Goal: Communication & Community: Answer question/provide support

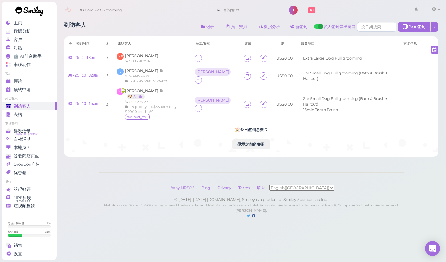
scroll to position [2, 0]
click at [130, 52] on td "MP [PERSON_NAME] 9095610794" at bounding box center [152, 58] width 78 height 15
click at [132, 56] on span "[PERSON_NAME]" at bounding box center [141, 55] width 33 height 5
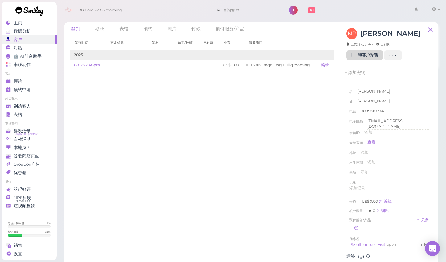
click at [362, 53] on link "和客户对话" at bounding box center [364, 55] width 37 height 10
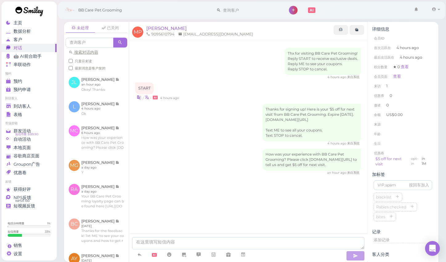
scroll to position [3, 0]
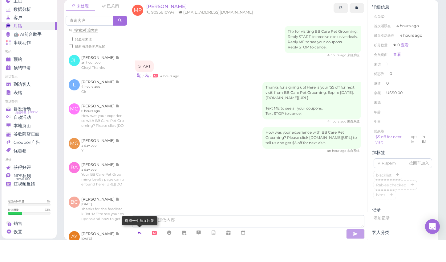
click at [142, 249] on link at bounding box center [139, 254] width 15 height 11
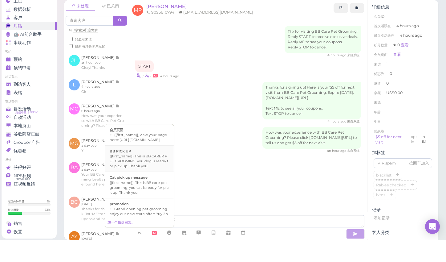
click at [145, 170] on li "BB PICK UP {{first_name}} This is BB CARER PET GROOMING, you dog is ready for p…" at bounding box center [139, 180] width 69 height 27
type textarea "{{first_name}} This is BB CARER PET GROOMING, you dog is ready for pick up. Tha…"
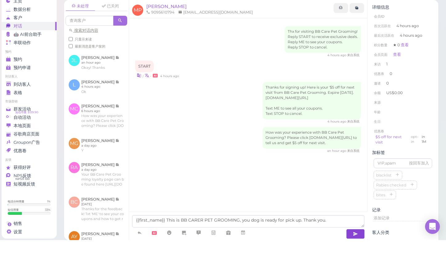
click at [356, 252] on icon "button" at bounding box center [355, 255] width 5 height 6
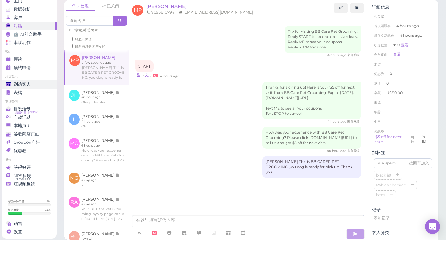
click at [37, 104] on div "到访客人" at bounding box center [28, 106] width 44 height 5
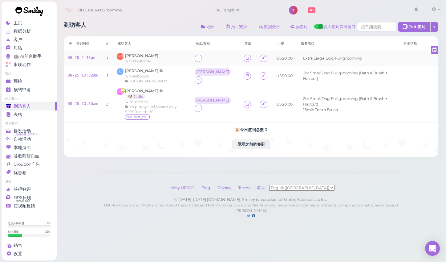
click at [135, 58] on div "[PERSON_NAME] 9095610794" at bounding box center [141, 58] width 33 height 10
click at [147, 56] on span "[PERSON_NAME]" at bounding box center [141, 55] width 33 height 5
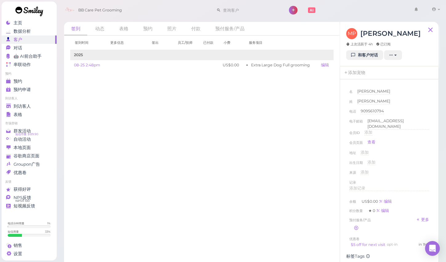
click at [371, 182] on div "记录" at bounding box center [390, 182] width 80 height 6
click at [371, 186] on div "添加记录" at bounding box center [390, 188] width 80 height 6
